Goal: Task Accomplishment & Management: Manage account settings

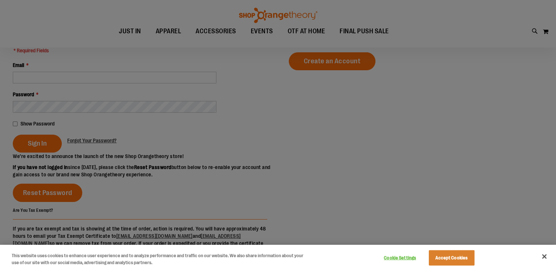
scroll to position [91, 0]
click at [96, 79] on div at bounding box center [278, 135] width 556 height 270
click at [445, 259] on button "Accept Cookies" at bounding box center [452, 257] width 46 height 15
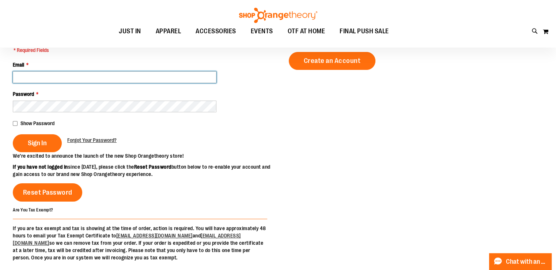
click at [69, 79] on input "Email *" at bounding box center [115, 77] width 204 height 12
type input "**********"
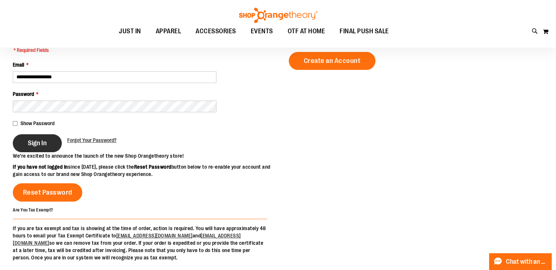
click at [34, 142] on span "Sign In" at bounding box center [37, 143] width 19 height 8
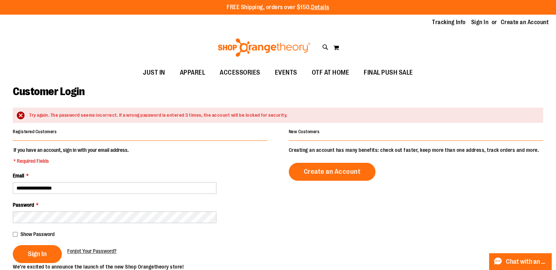
click at [43, 234] on span "Show Password" at bounding box center [37, 234] width 34 height 6
click at [40, 254] on span "Sign In" at bounding box center [37, 254] width 19 height 8
